Goal: Find contact information: Find contact information

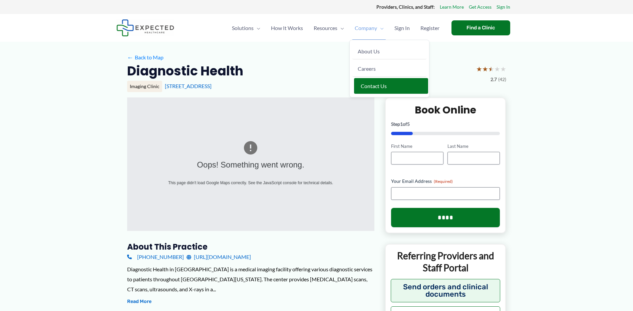
click at [380, 87] on span "Contact Us" at bounding box center [374, 86] width 26 height 6
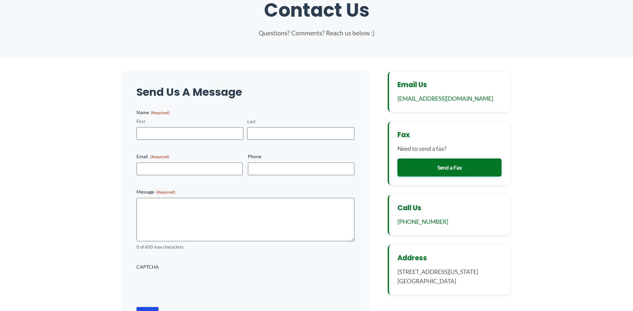
scroll to position [100, 0]
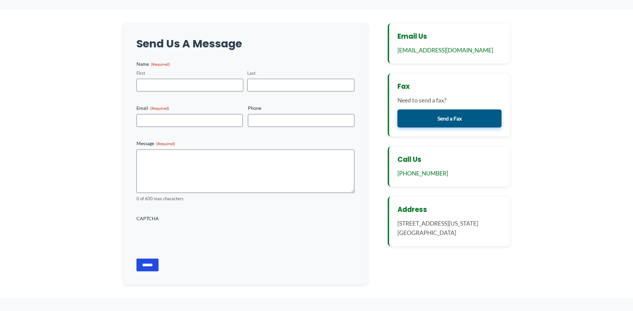
click at [431, 119] on link "Send a Fax" at bounding box center [449, 118] width 104 height 18
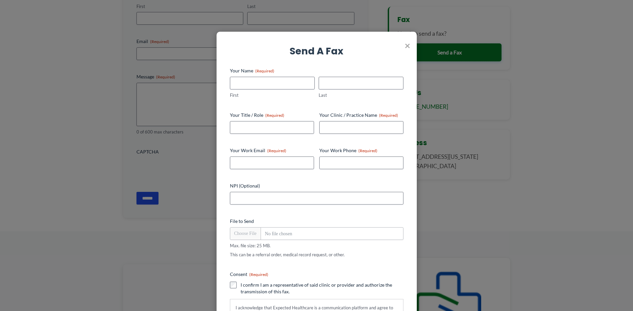
scroll to position [200, 0]
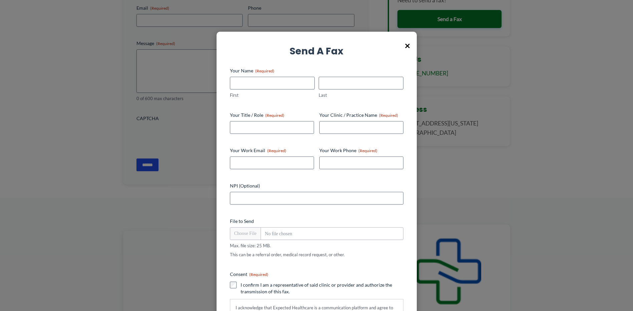
click at [406, 43] on span "×" at bounding box center [407, 45] width 5 height 17
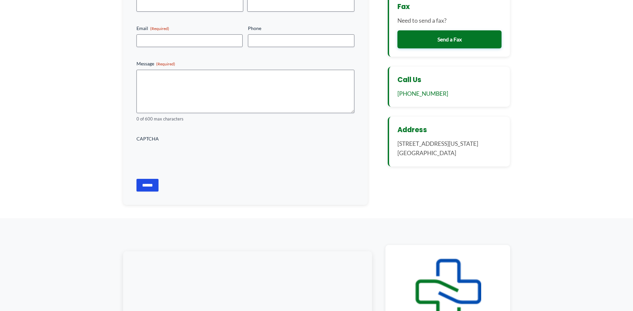
scroll to position [133, 0]
